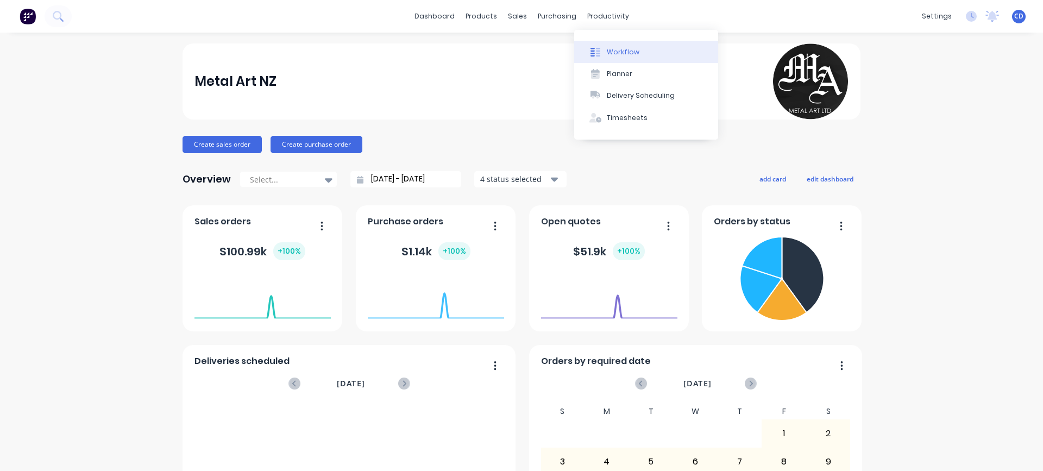
click at [618, 52] on div "Workflow" at bounding box center [623, 52] width 33 height 10
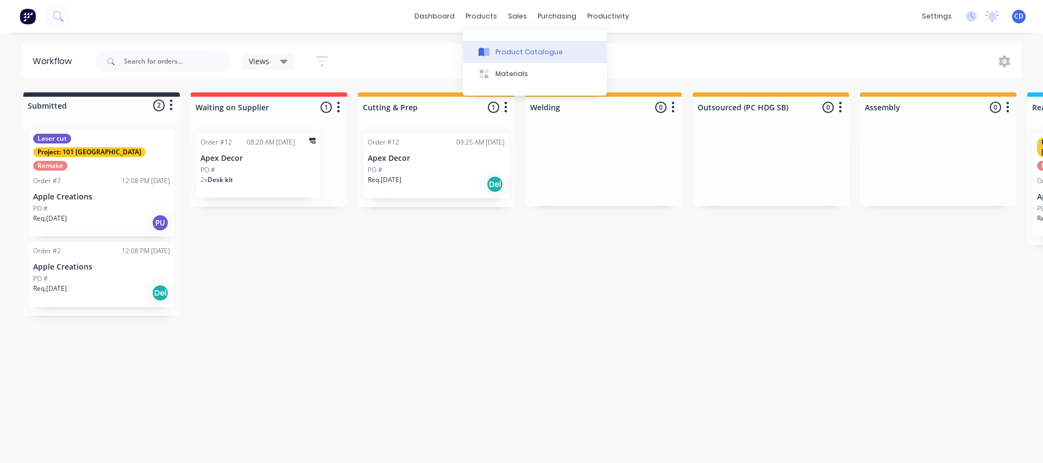
click at [496, 51] on div "Product Catalogue" at bounding box center [528, 52] width 67 height 10
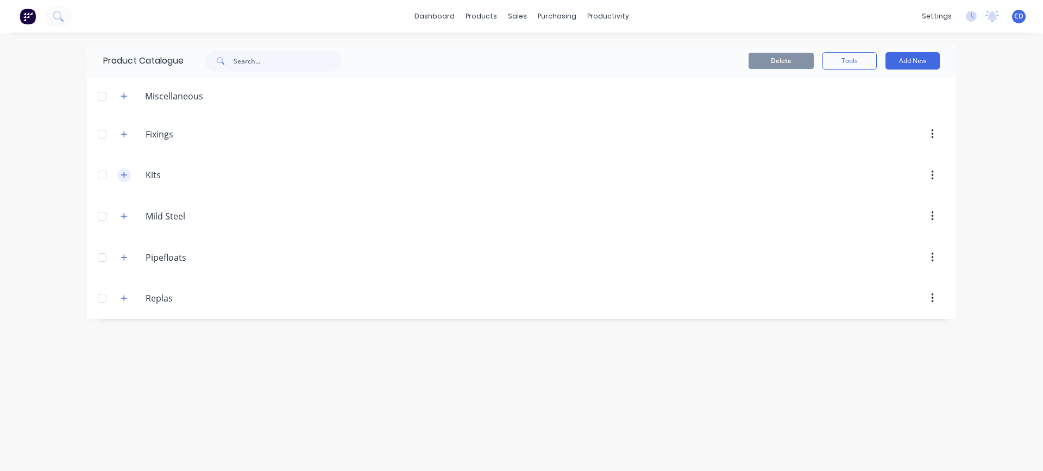
click at [125, 174] on icon "button" at bounding box center [124, 175] width 7 height 8
click at [126, 96] on icon "button" at bounding box center [124, 96] width 6 height 6
click at [121, 136] on icon "button" at bounding box center [124, 134] width 7 height 8
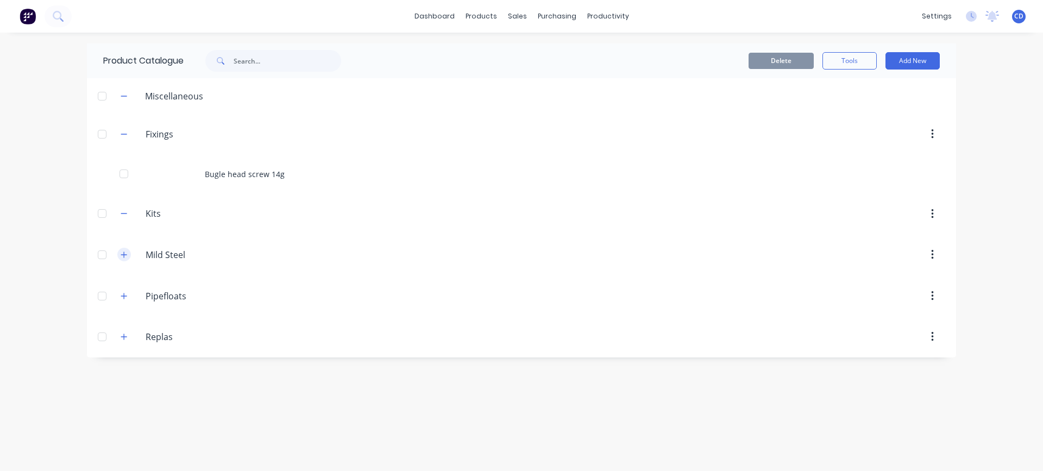
click at [125, 258] on icon "button" at bounding box center [124, 255] width 7 height 8
click at [121, 253] on icon "button" at bounding box center [124, 255] width 7 height 8
click at [510, 76] on div "Materials" at bounding box center [511, 74] width 33 height 10
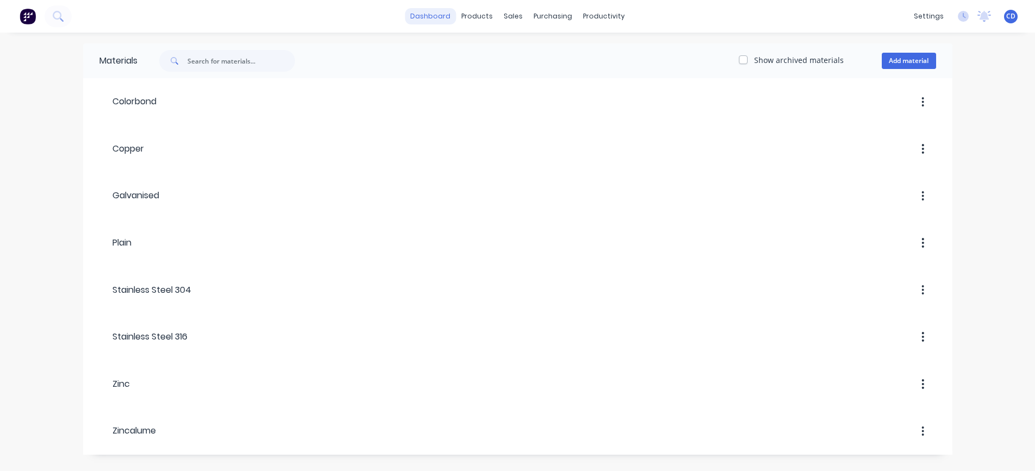
click at [434, 13] on link "dashboard" at bounding box center [430, 16] width 51 height 16
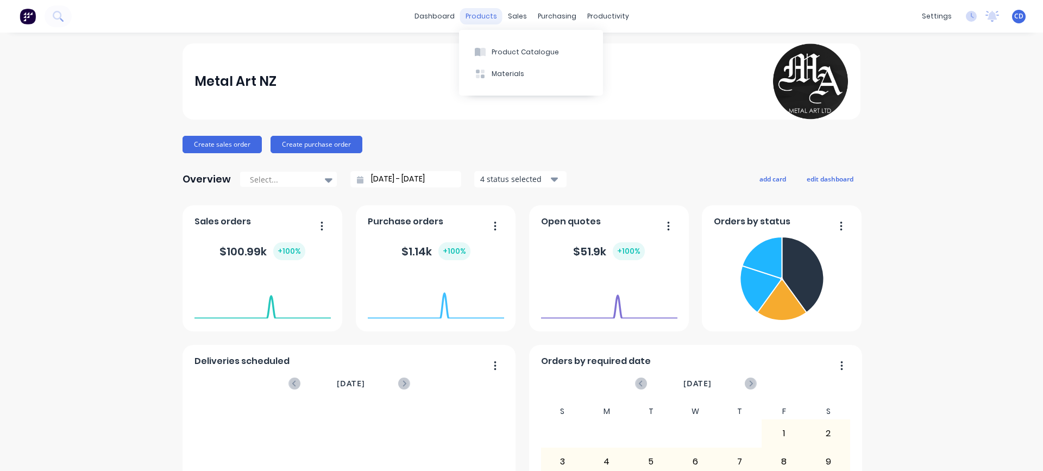
click at [468, 13] on div "products" at bounding box center [481, 16] width 42 height 16
click at [510, 53] on div "Product Catalogue" at bounding box center [525, 52] width 67 height 10
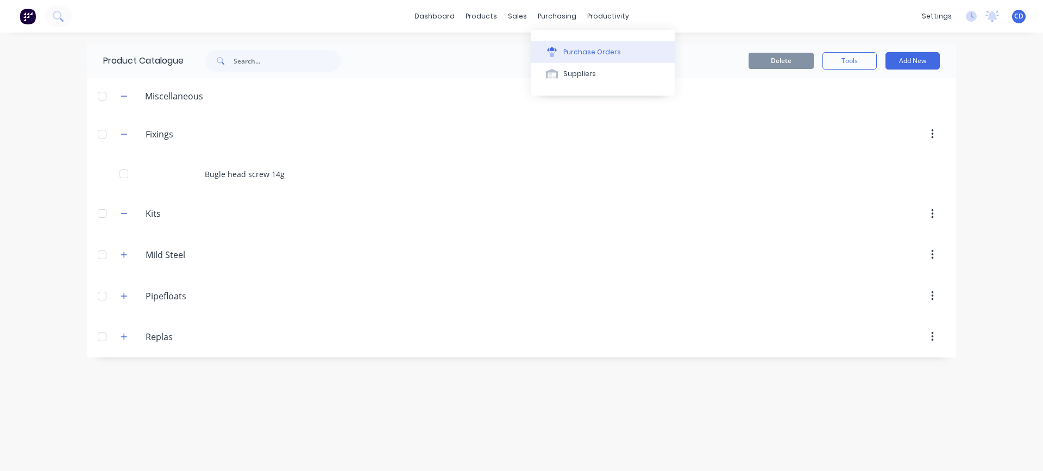
click at [564, 47] on div "Purchase Orders" at bounding box center [592, 52] width 58 height 10
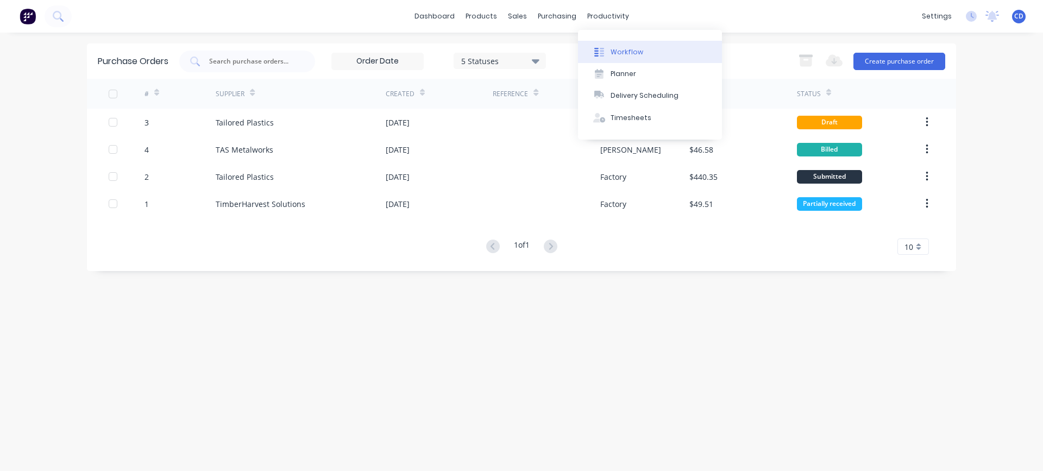
click at [616, 56] on div "Workflow" at bounding box center [627, 52] width 33 height 10
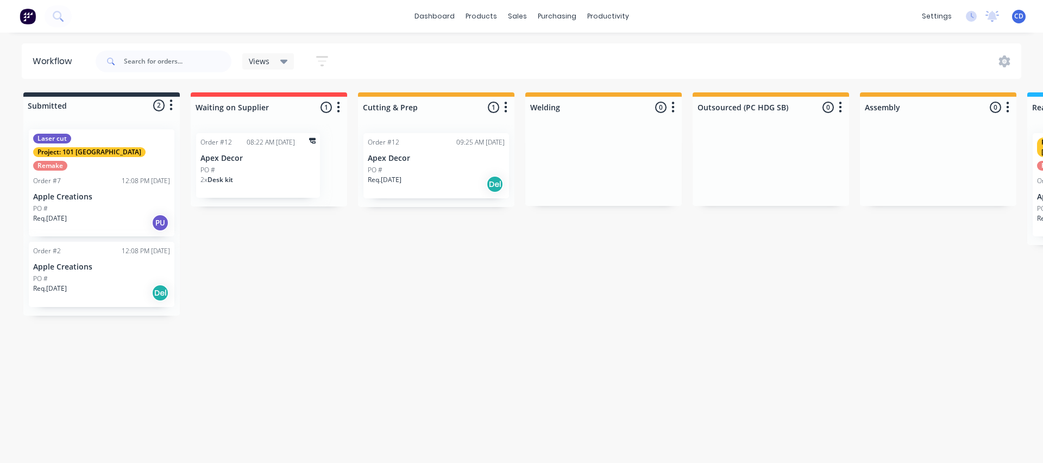
click at [257, 160] on p "Apex Decor" at bounding box center [257, 158] width 115 height 9
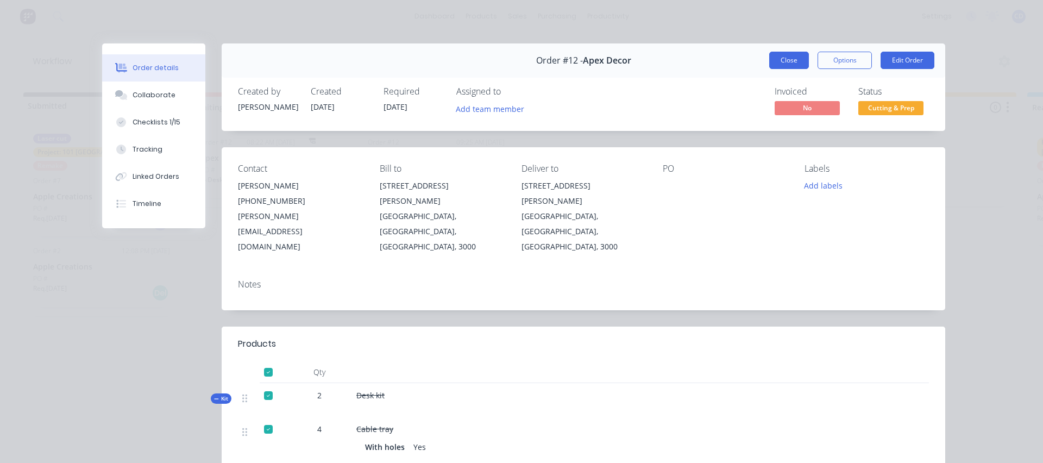
click at [776, 60] on button "Close" at bounding box center [789, 60] width 40 height 17
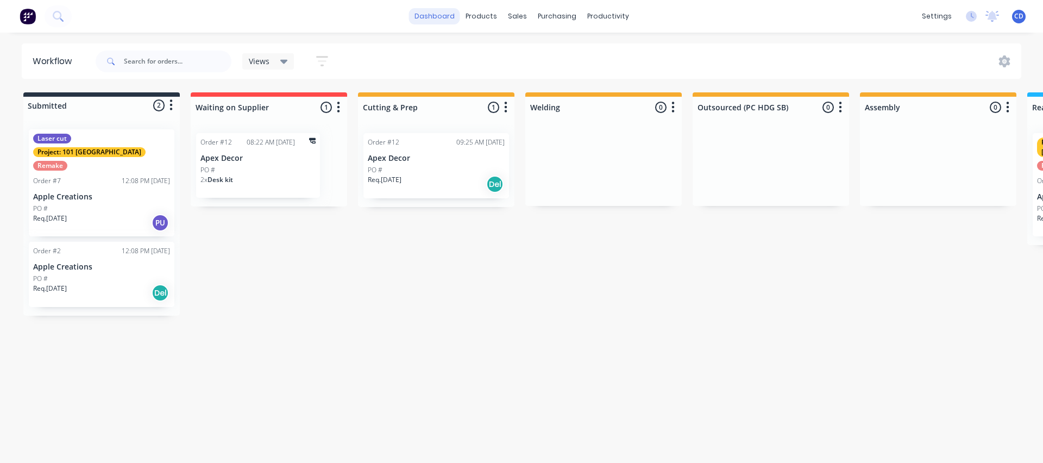
click at [438, 10] on link "dashboard" at bounding box center [434, 16] width 51 height 16
